Goal: Information Seeking & Learning: Understand process/instructions

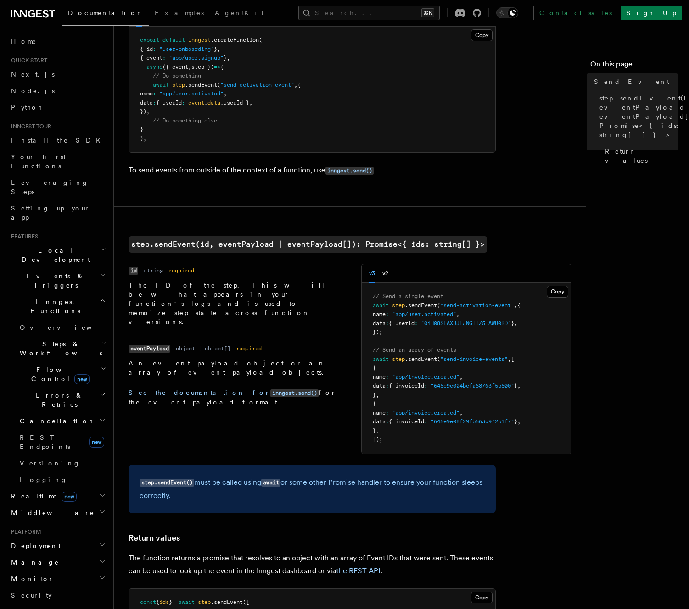
scroll to position [118, 0]
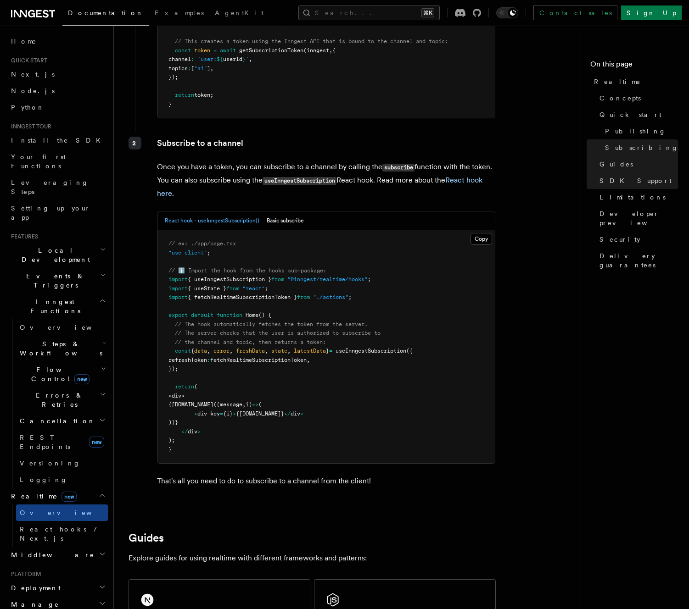
scroll to position [1398, 0]
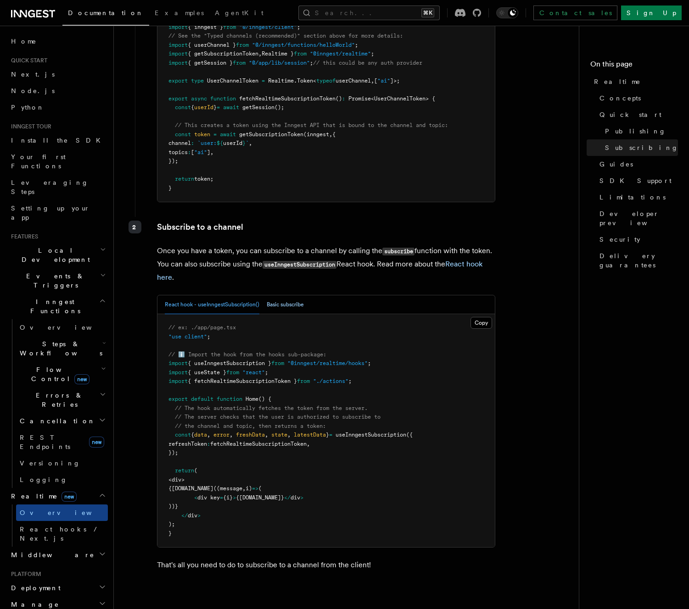
click at [276, 299] on button "Basic subscribe" at bounding box center [285, 304] width 37 height 19
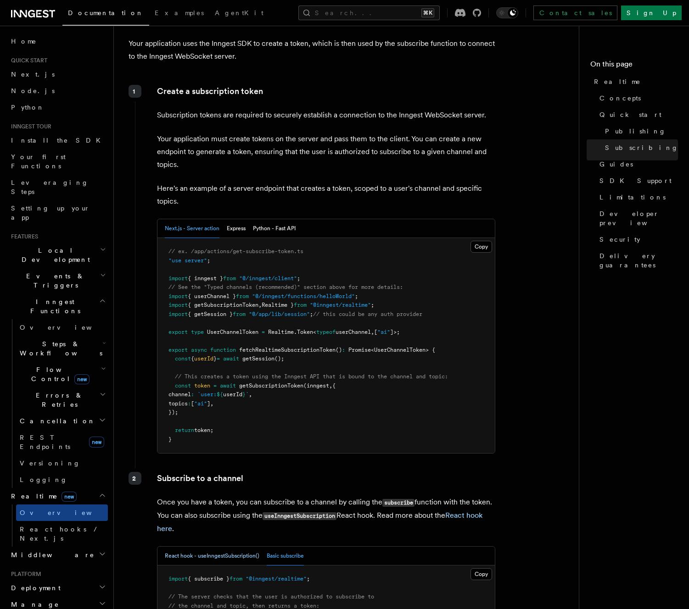
scroll to position [1095, 0]
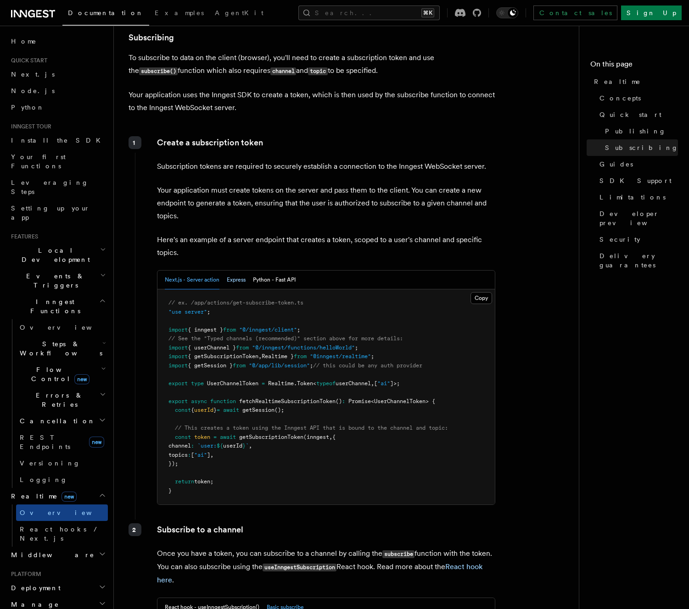
click at [231, 277] on button "Express" at bounding box center [236, 280] width 19 height 19
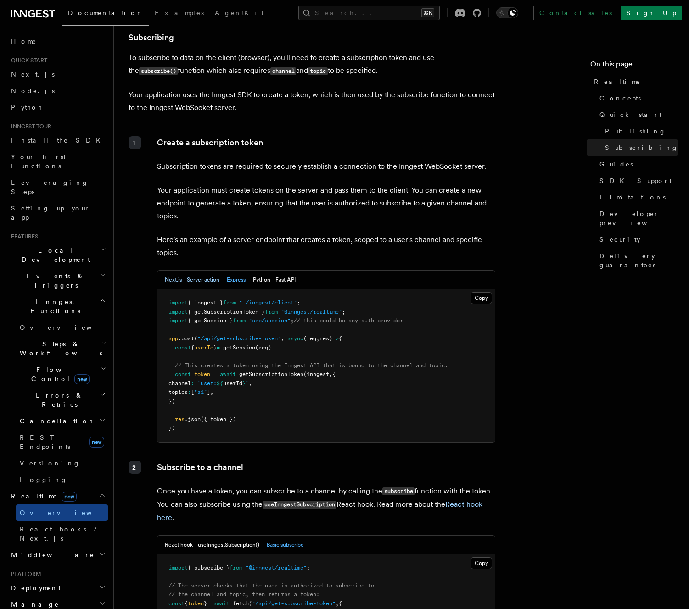
click at [184, 283] on button "Next.js - Server action" at bounding box center [192, 280] width 55 height 19
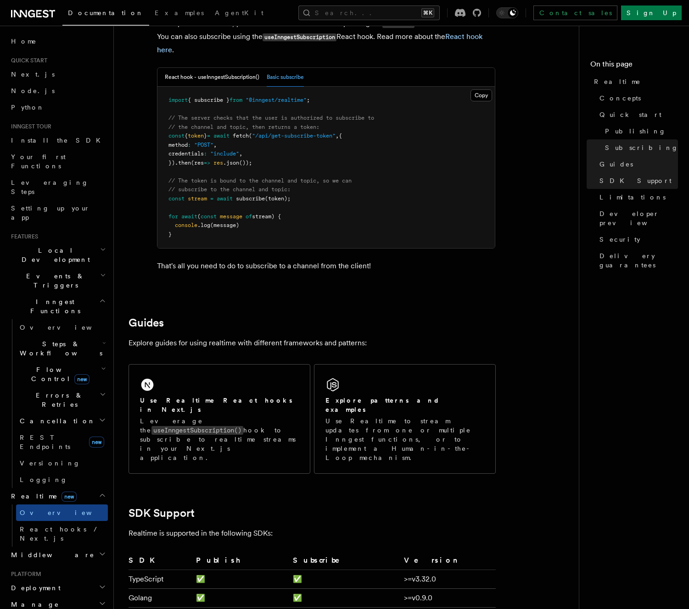
scroll to position [1886, 0]
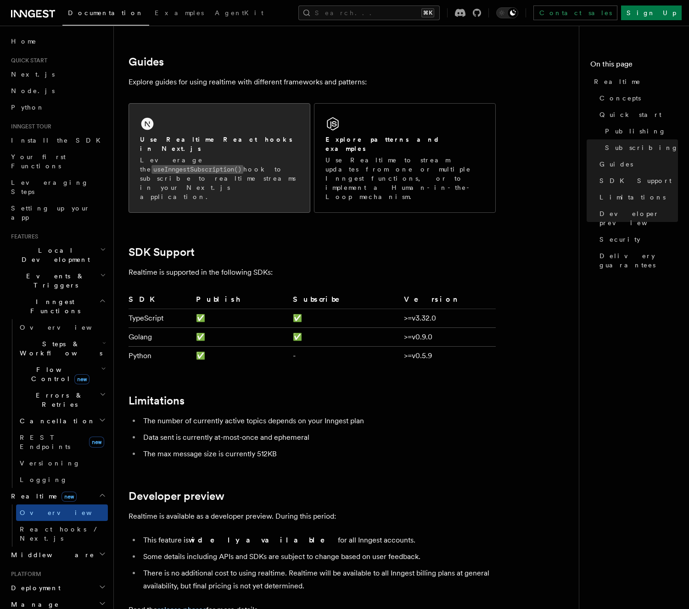
click at [216, 176] on div "Use Realtime React hooks in Next.js Leverage the useInngestSubscription() hook …" at bounding box center [219, 158] width 181 height 109
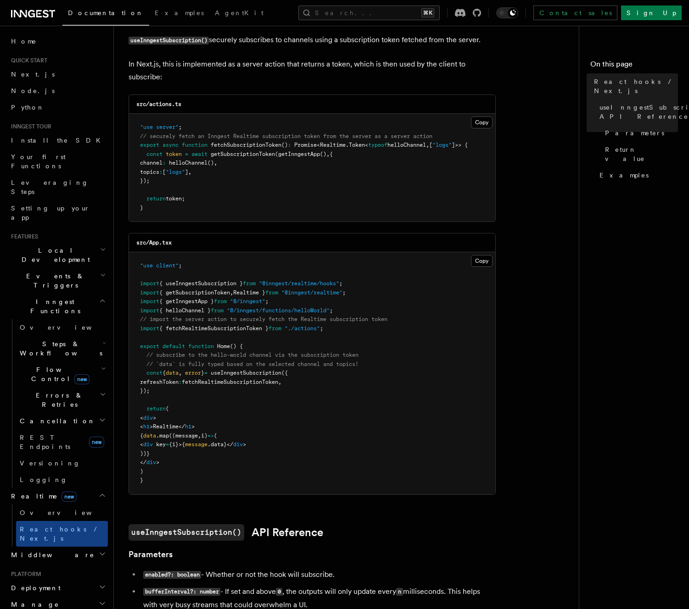
scroll to position [89, 0]
click at [245, 401] on pre ""use client" ; import { useInngestSubscription } from "@inngest/realtime/hooks"…" at bounding box center [312, 373] width 366 height 242
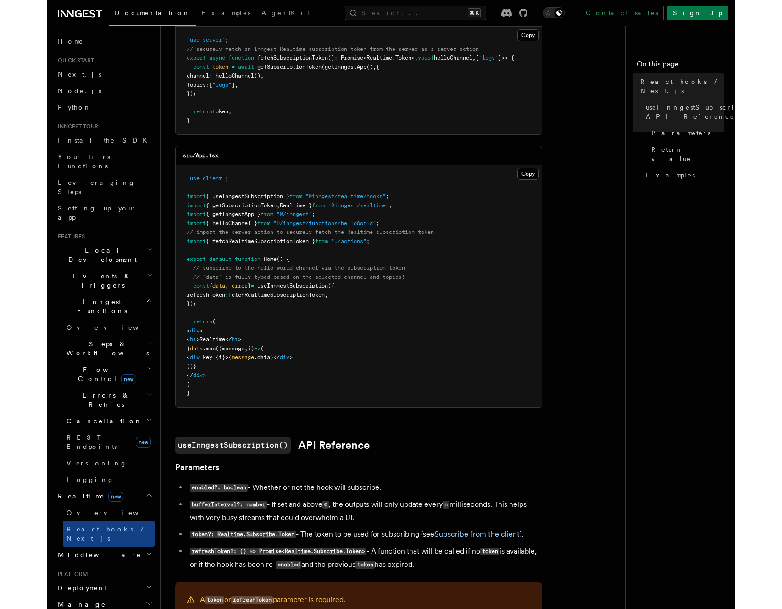
scroll to position [176, 0]
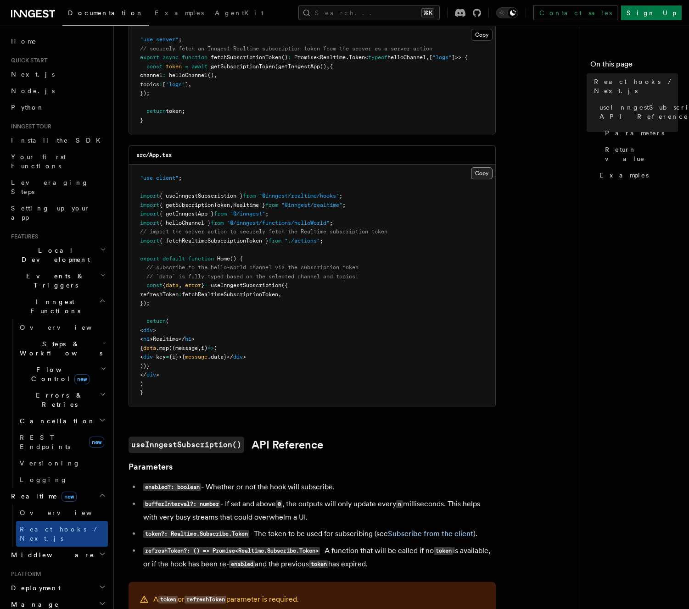
drag, startPoint x: 493, startPoint y: 177, endPoint x: 487, endPoint y: 177, distance: 5.5
click at [492, 177] on pre ""use client" ; import { useInngestSubscription } from "@inngest/realtime/hooks"…" at bounding box center [312, 286] width 366 height 242
click at [484, 177] on button "Copy Copied" at bounding box center [482, 173] width 22 height 12
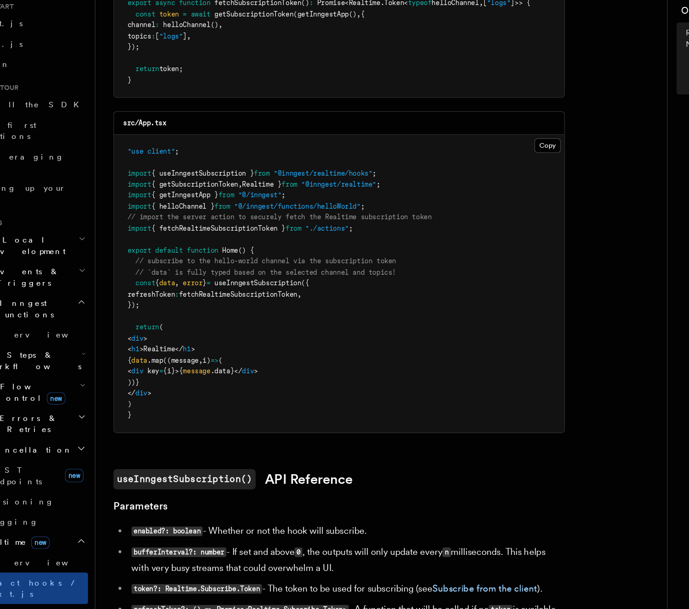
click at [178, 284] on span "data" at bounding box center [172, 285] width 13 height 6
click at [193, 284] on span "error" at bounding box center [193, 285] width 16 height 6
click at [206, 233] on span "// import the server action to securely fetch the Realtime subscription token" at bounding box center [263, 231] width 247 height 6
